Goal: Task Accomplishment & Management: Manage account settings

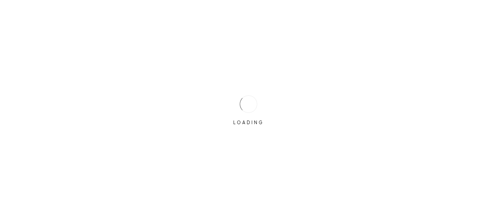
click at [266, 100] on div "LOADING" at bounding box center [248, 110] width 36 height 36
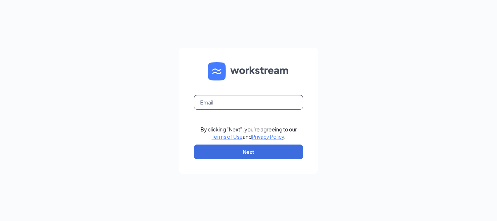
click at [266, 100] on input "text" at bounding box center [248, 102] width 109 height 15
type input "34krockolicious@gmail.com"
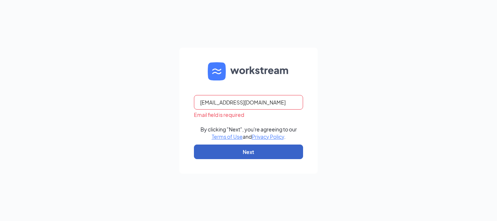
click at [254, 144] on button "Next" at bounding box center [248, 151] width 109 height 15
click at [250, 156] on button "button" at bounding box center [248, 151] width 109 height 15
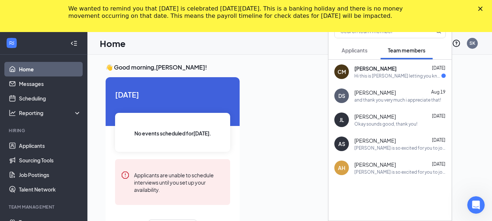
click at [400, 75] on div "Hi this is Cristal letting you know I've been running a fever and I ended up le…" at bounding box center [397, 76] width 87 height 6
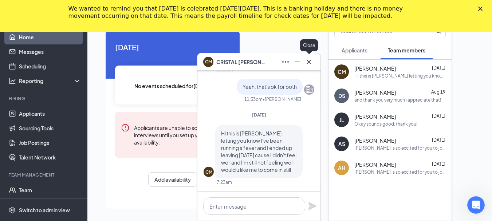
click at [311, 62] on icon "Cross" at bounding box center [308, 61] width 9 height 9
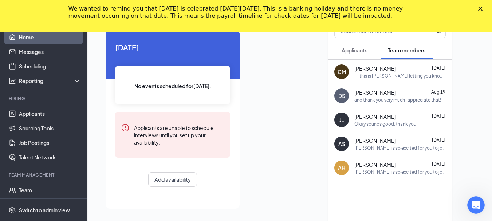
click at [482, 8] on icon "Close" at bounding box center [480, 9] width 4 height 4
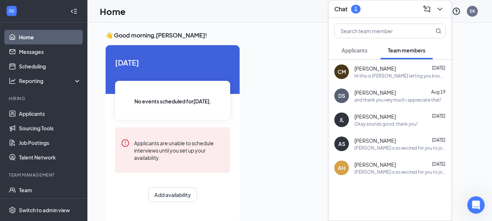
click at [353, 48] on span "Applicants" at bounding box center [354, 50] width 26 height 7
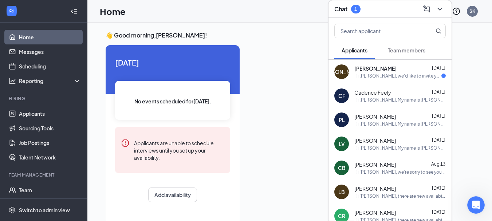
click at [385, 68] on div "Joel Ortega Aug 25" at bounding box center [399, 68] width 91 height 7
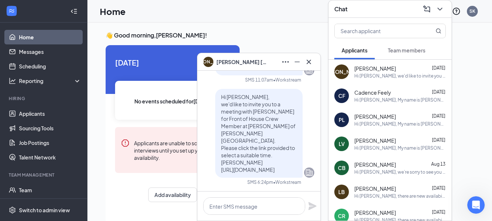
click at [289, 31] on div "👋 Good morning, Sean Krock ! Today No events scheduled for today . Applicants a…" at bounding box center [289, 130] width 404 height 214
click at [311, 61] on icon "Cross" at bounding box center [308, 61] width 9 height 9
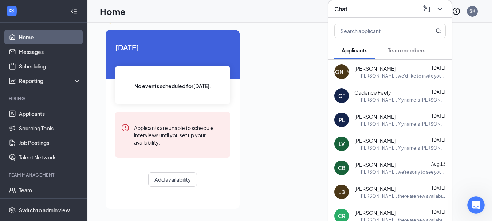
click at [270, 183] on div at bounding box center [359, 117] width 228 height 174
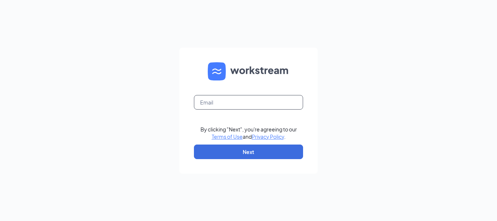
click at [253, 107] on input "text" at bounding box center [248, 102] width 109 height 15
click at [224, 100] on input "text" at bounding box center [248, 102] width 109 height 15
type input "34krockolicious@gmail.com"
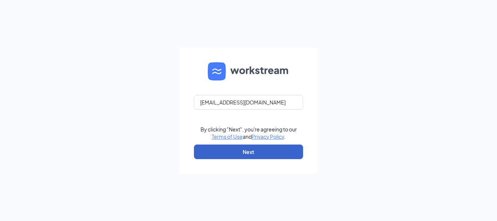
click at [248, 152] on button "Next" at bounding box center [248, 151] width 109 height 15
